Goal: Task Accomplishment & Management: Use online tool/utility

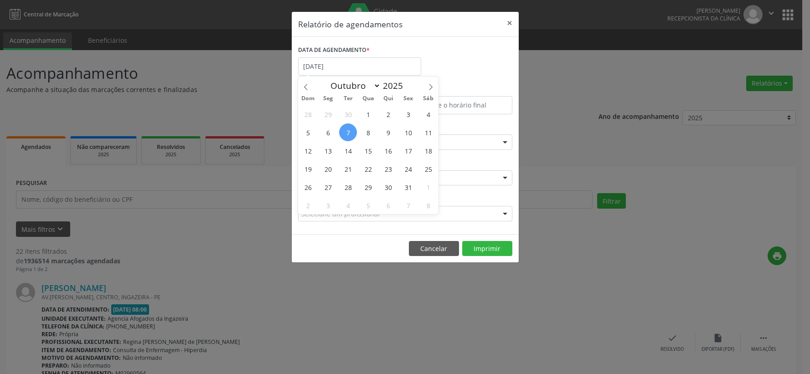
select select "9"
click at [404, 172] on span "24" at bounding box center [408, 169] width 18 height 18
type input "[DATE]"
click at [404, 172] on span "24" at bounding box center [408, 169] width 18 height 18
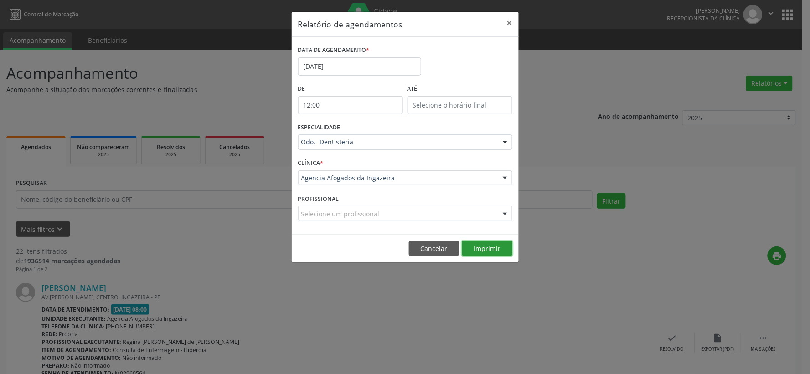
click at [484, 252] on button "Imprimir" at bounding box center [487, 248] width 50 height 15
click at [336, 67] on input "[DATE]" at bounding box center [359, 66] width 123 height 18
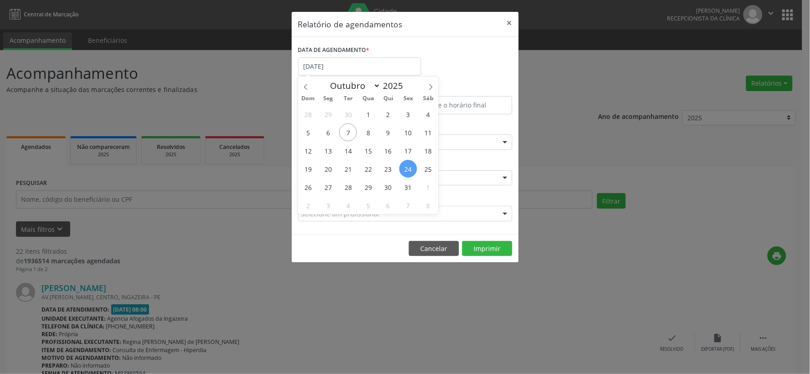
click at [412, 169] on span "24" at bounding box center [408, 169] width 18 height 18
type input "[DATE]"
click at [412, 169] on span "24" at bounding box center [408, 169] width 18 height 18
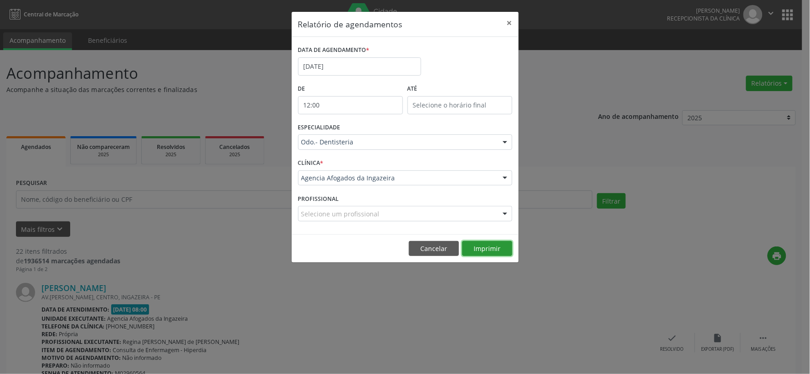
click at [502, 251] on button "Imprimir" at bounding box center [487, 248] width 50 height 15
click at [345, 59] on input "[DATE]" at bounding box center [359, 66] width 123 height 18
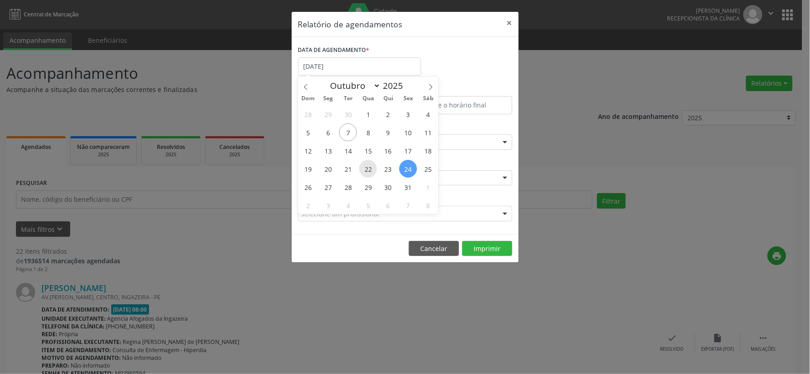
click at [365, 171] on span "22" at bounding box center [368, 169] width 18 height 18
type input "[DATE]"
click at [365, 171] on span "22" at bounding box center [368, 169] width 18 height 18
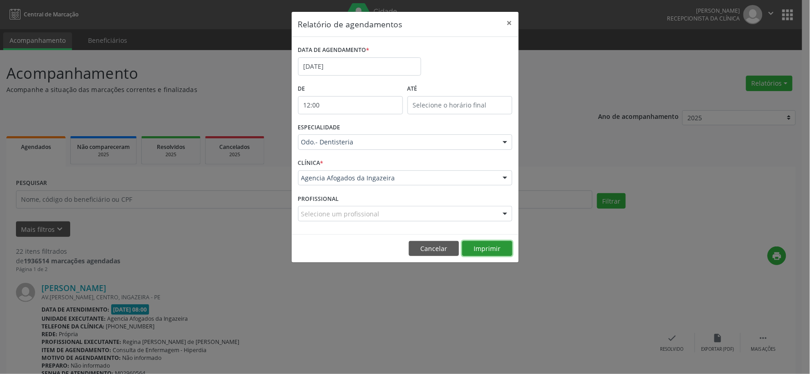
click at [494, 246] on button "Imprimir" at bounding box center [487, 248] width 50 height 15
click at [325, 71] on input "[DATE]" at bounding box center [359, 66] width 123 height 18
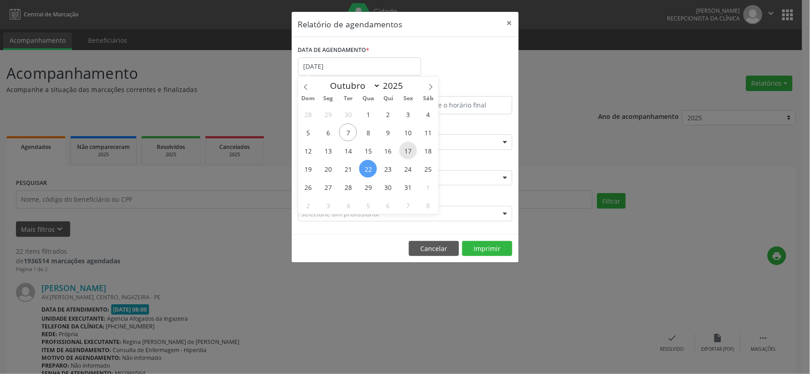
click at [408, 151] on span "17" at bounding box center [408, 151] width 18 height 18
type input "[DATE]"
click at [408, 151] on span "17" at bounding box center [408, 151] width 18 height 18
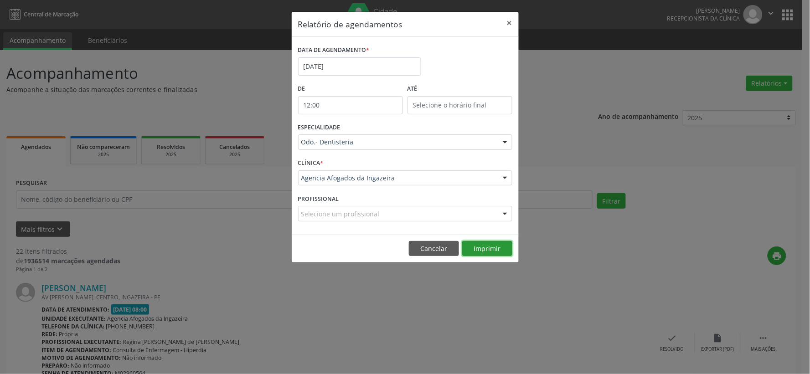
click at [487, 251] on button "Imprimir" at bounding box center [487, 248] width 50 height 15
click at [511, 21] on button "×" at bounding box center [509, 23] width 18 height 22
